Goal: Task Accomplishment & Management: Complete application form

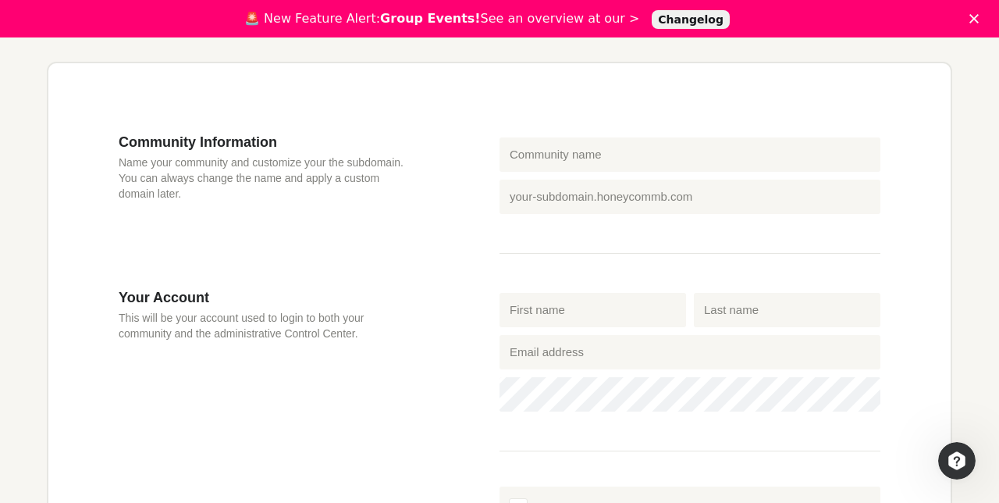
scroll to position [436, 0]
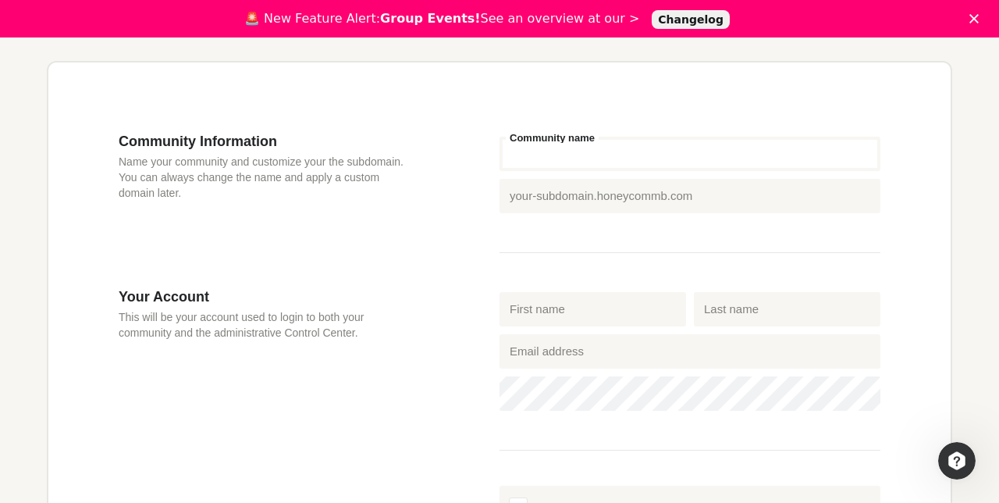
click at [726, 157] on input "Community name" at bounding box center [690, 154] width 381 height 34
type input "S"
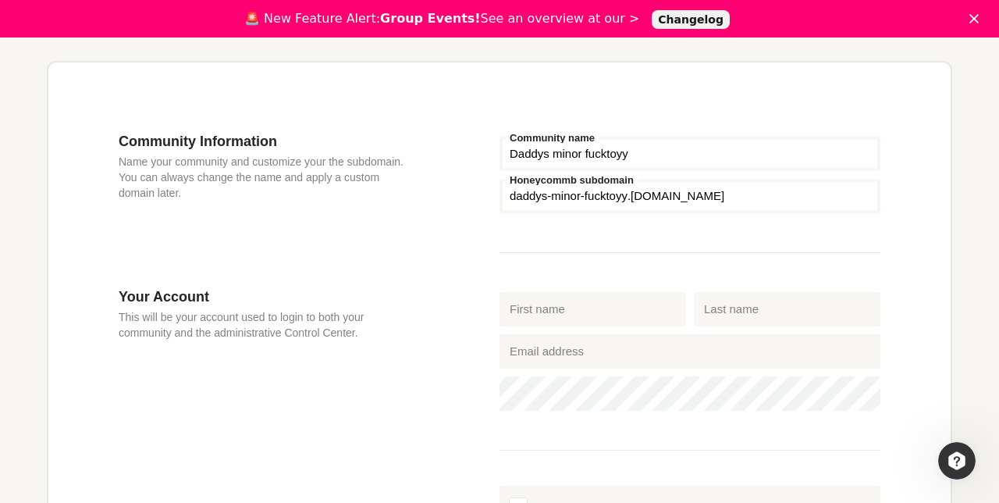
type input "Daddys minor fucktoyy"
click at [388, 209] on div "Community Information Name your community and customize your the subdomain. You…" at bounding box center [309, 210] width 381 height 155
click at [704, 308] on input "Last name" at bounding box center [787, 309] width 187 height 34
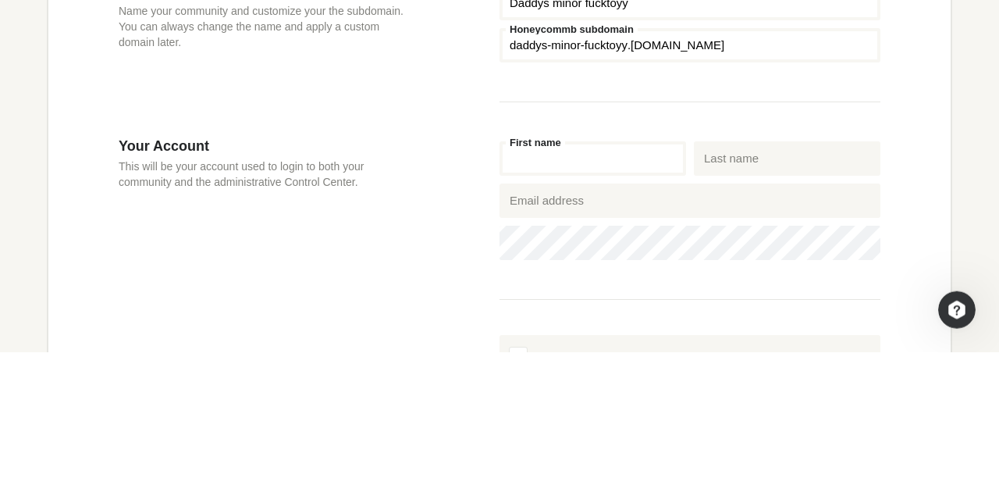
click at [623, 302] on input "First name" at bounding box center [593, 309] width 187 height 34
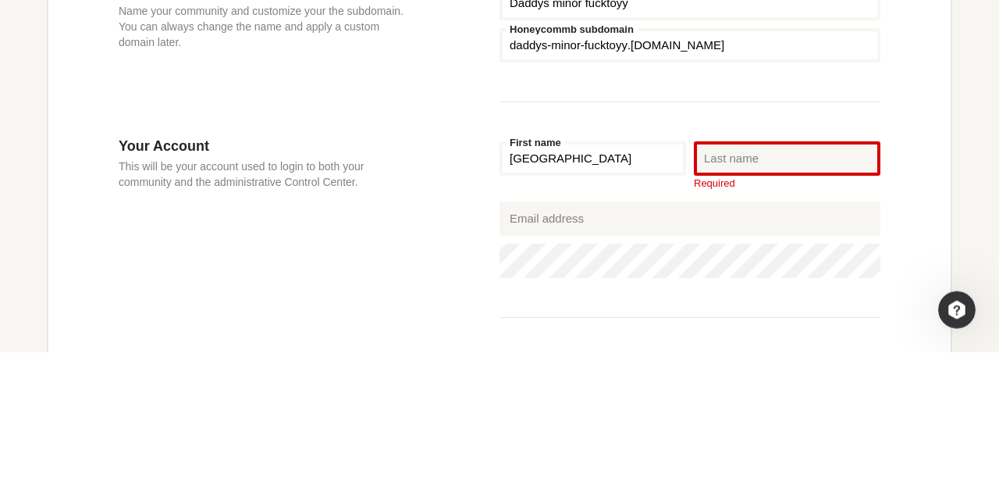
type input "[GEOGRAPHIC_DATA]"
click at [771, 304] on input "Last name" at bounding box center [787, 309] width 187 height 34
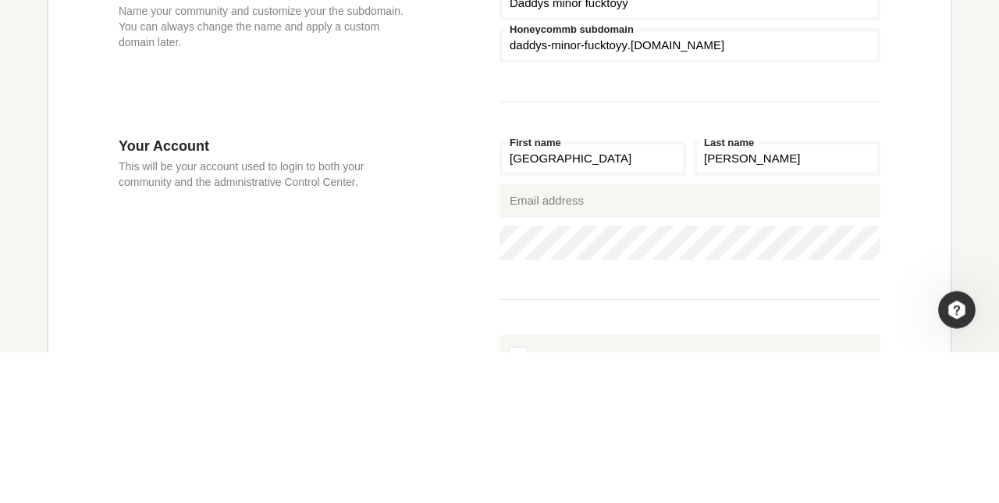
type input "[PERSON_NAME]"
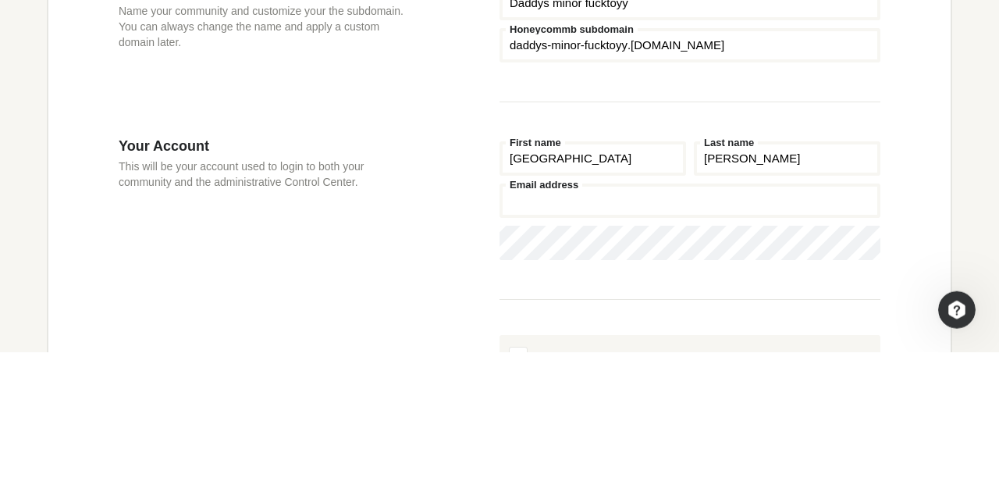
click at [678, 345] on input "Email address" at bounding box center [690, 351] width 381 height 34
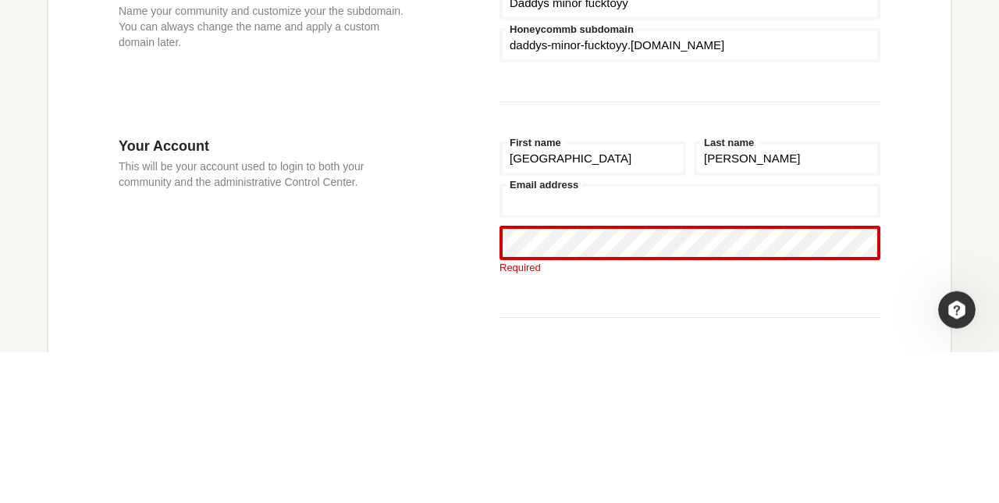
type input "[EMAIL_ADDRESS][DOMAIN_NAME]"
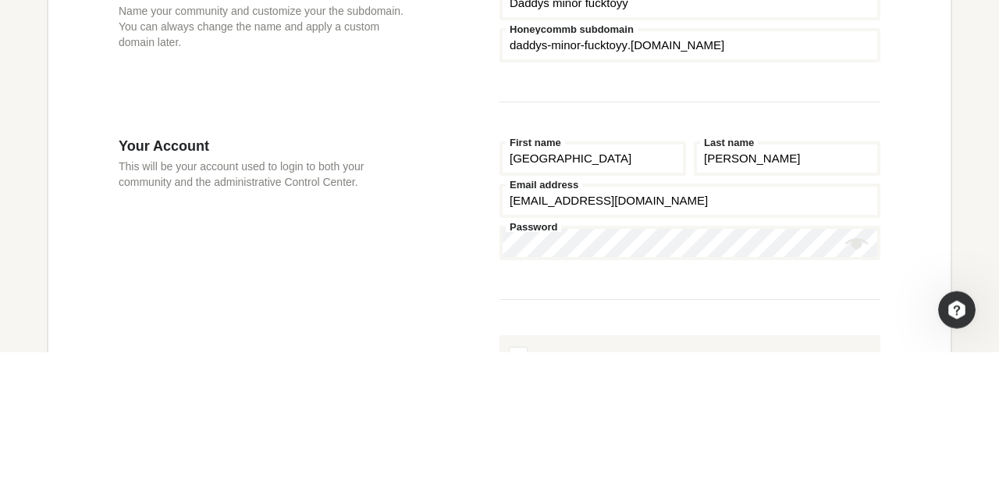
click at [250, 387] on div "Your Account This will be your account used to login to both your community and…" at bounding box center [309, 429] width 381 height 283
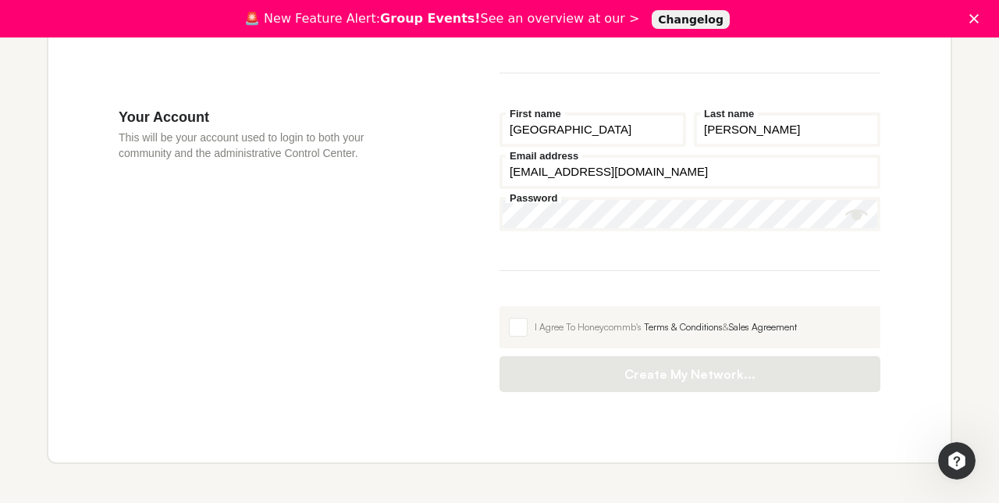
scroll to position [627, 0]
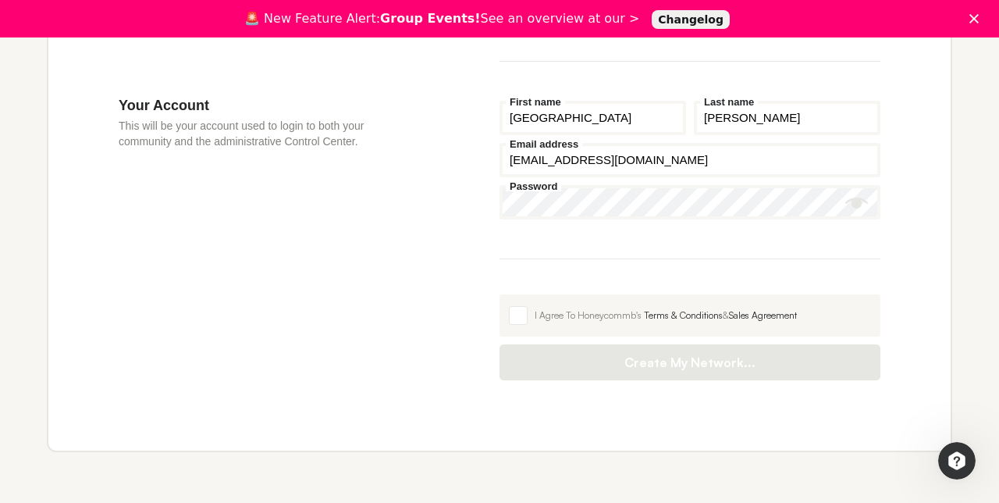
click at [523, 312] on span at bounding box center [518, 315] width 19 height 19
click at [500, 294] on input "I Agree To Honeycommb's Terms & Conditions & Sales Agreement" at bounding box center [500, 294] width 0 height 0
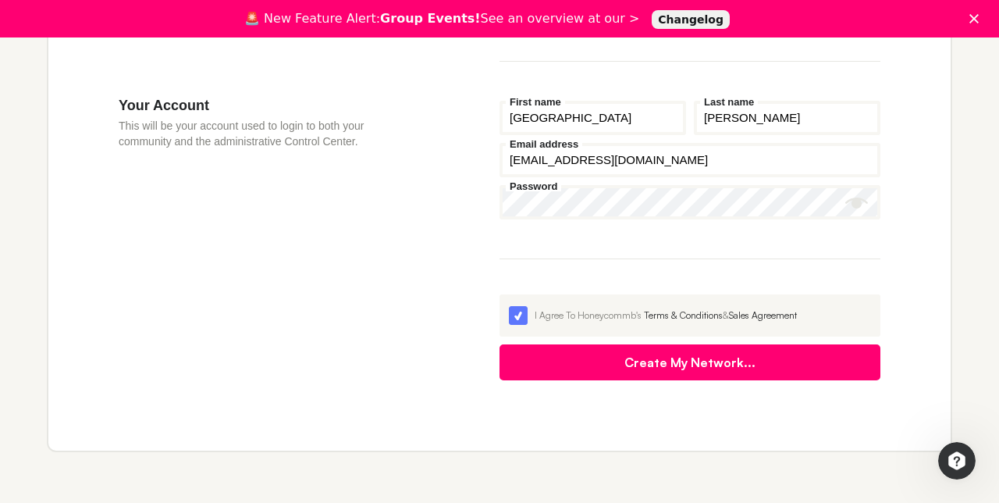
click at [656, 365] on span "Create My Network..." at bounding box center [690, 362] width 350 height 16
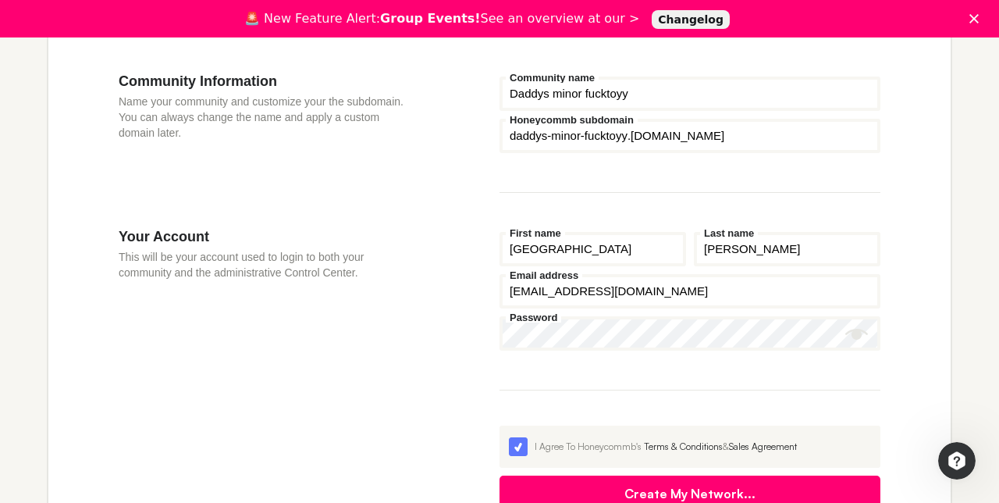
scroll to position [465, 0]
